Goal: Task Accomplishment & Management: Manage account settings

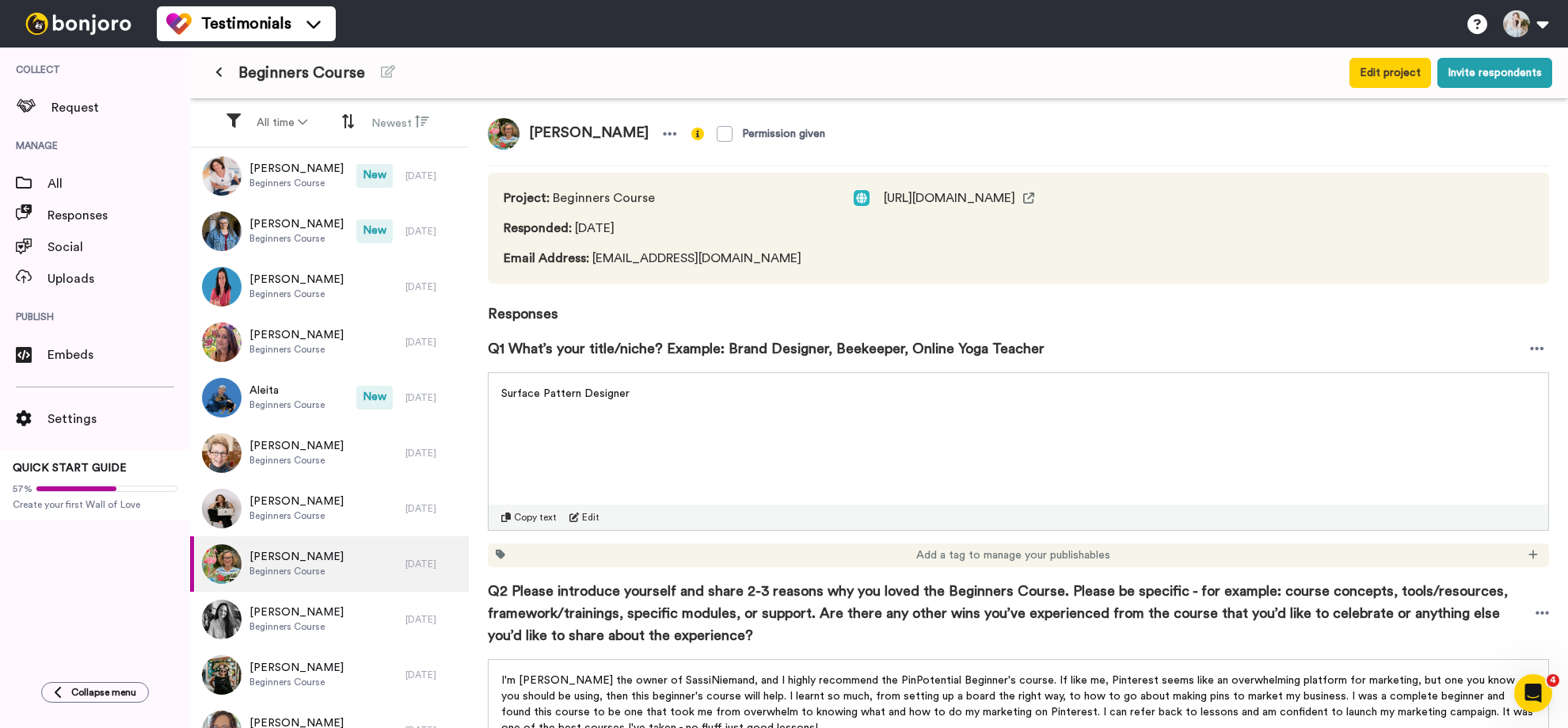
click at [215, 78] on icon at bounding box center [219, 72] width 8 height 11
click at [223, 77] on button at bounding box center [219, 72] width 26 height 28
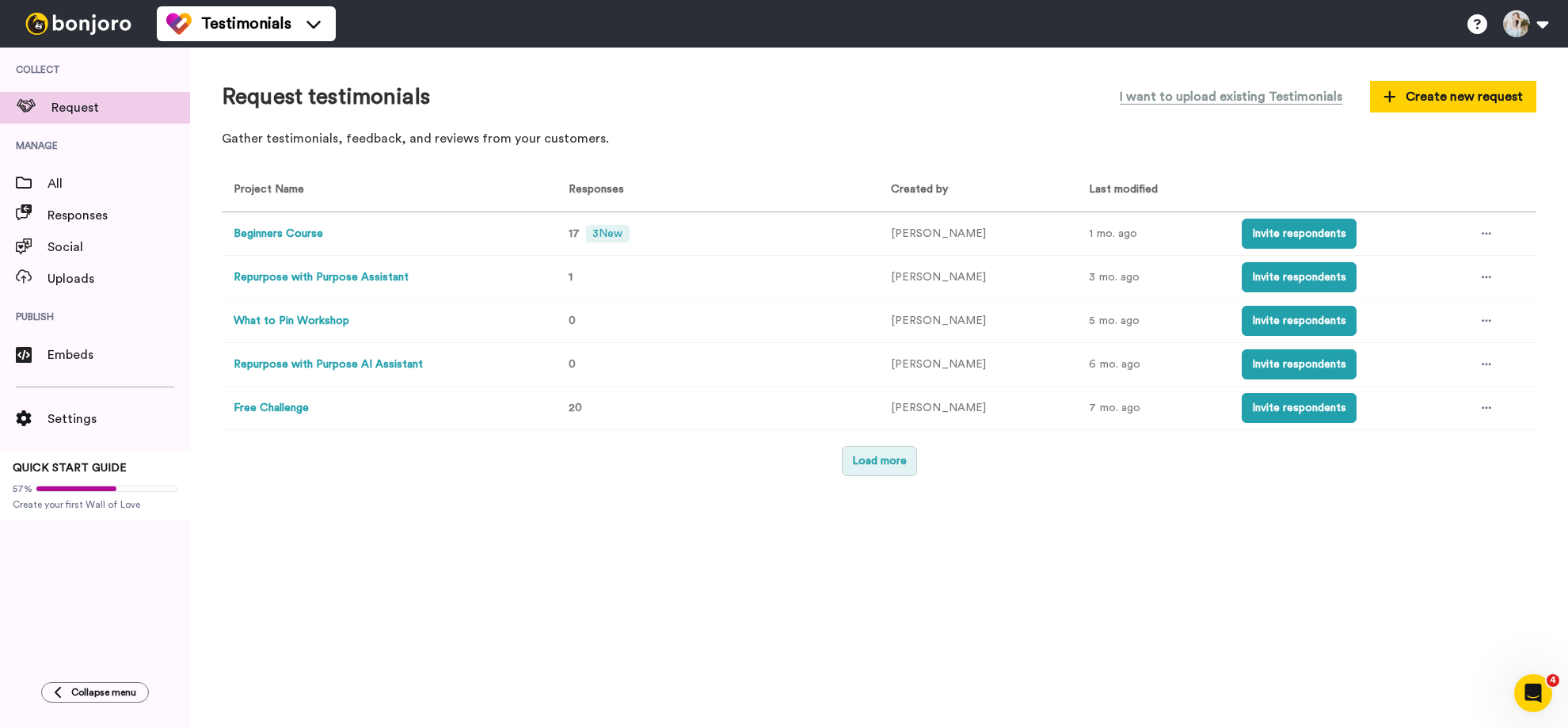
click at [866, 453] on button "Load more" at bounding box center [879, 461] width 75 height 30
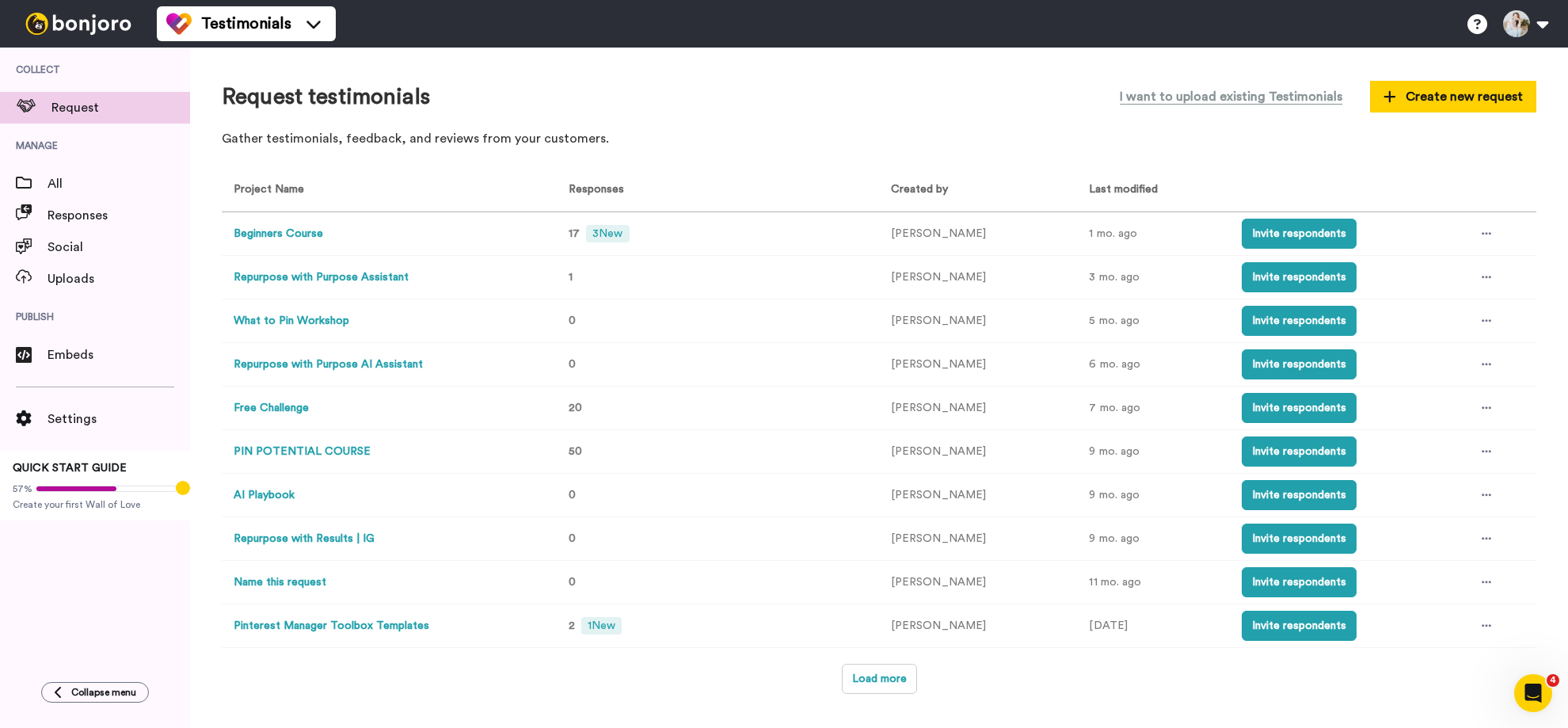
click at [328, 450] on button "PIN POTENTIAL COURSE" at bounding box center [302, 452] width 137 height 17
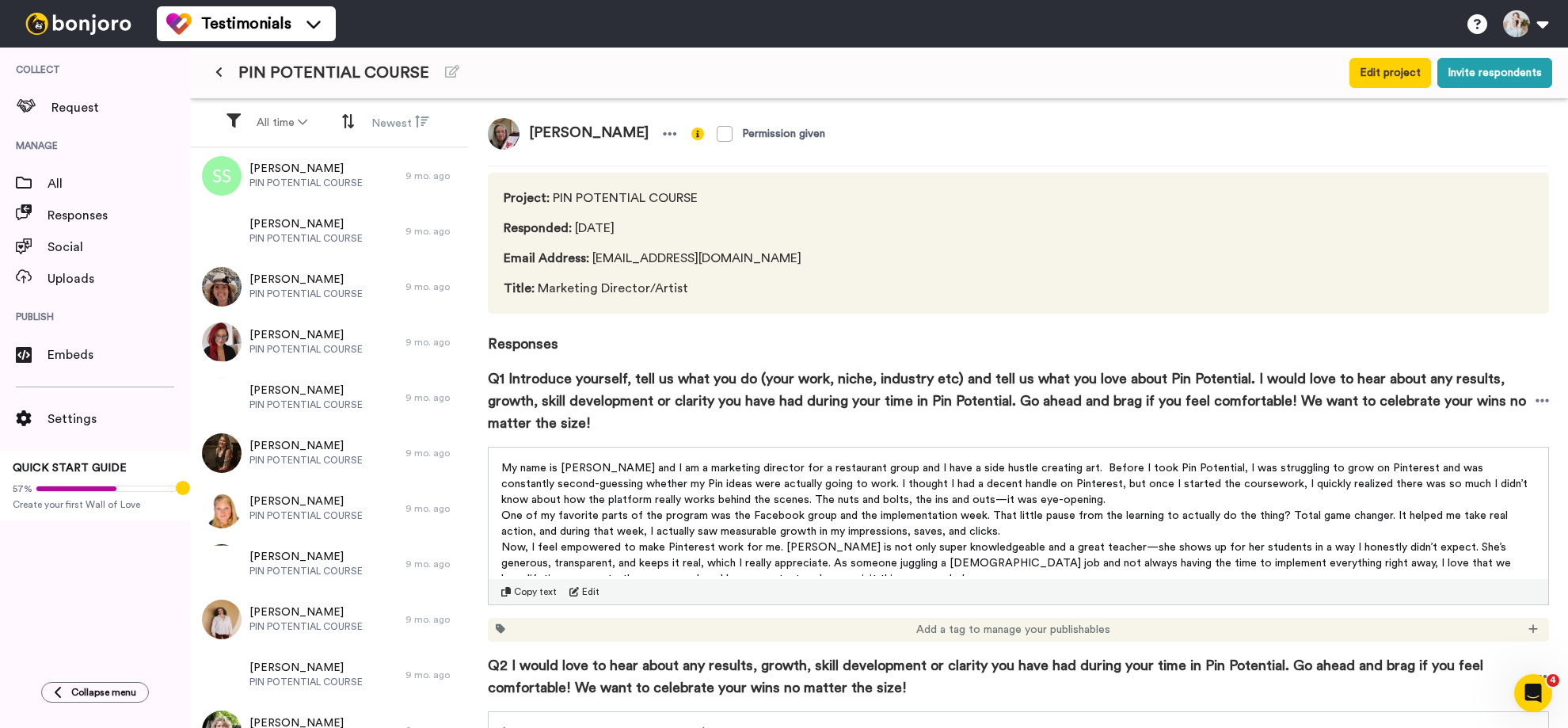
scroll to position [1775, 0]
